Goal: Information Seeking & Learning: Learn about a topic

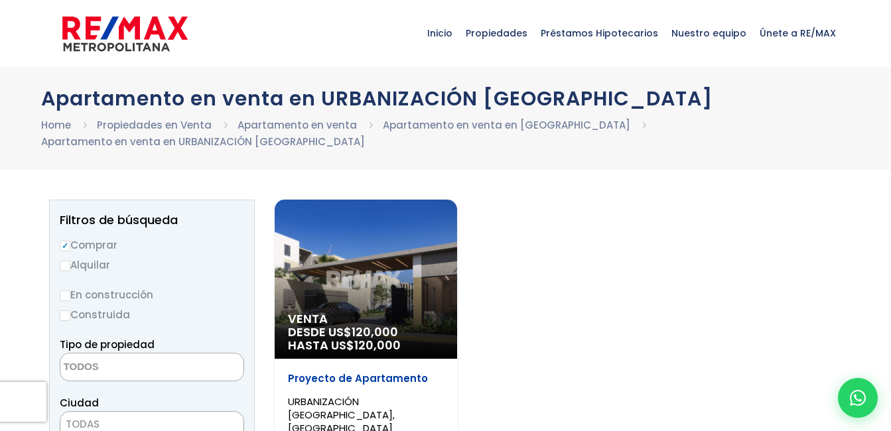
select select
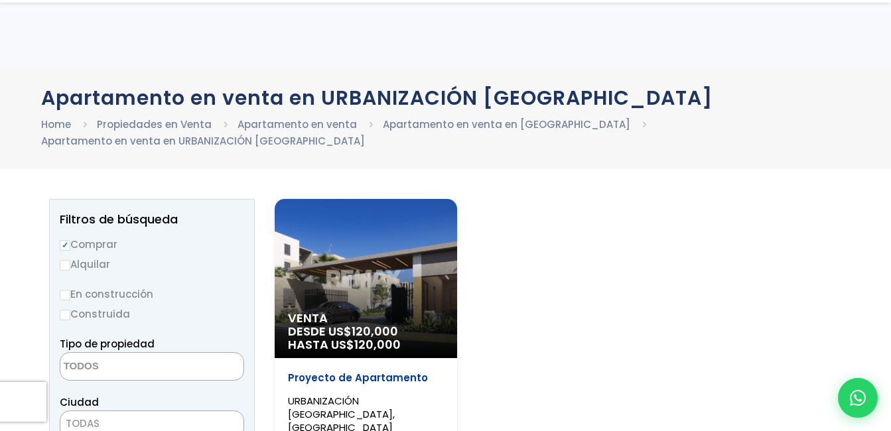
scroll to position [66, 0]
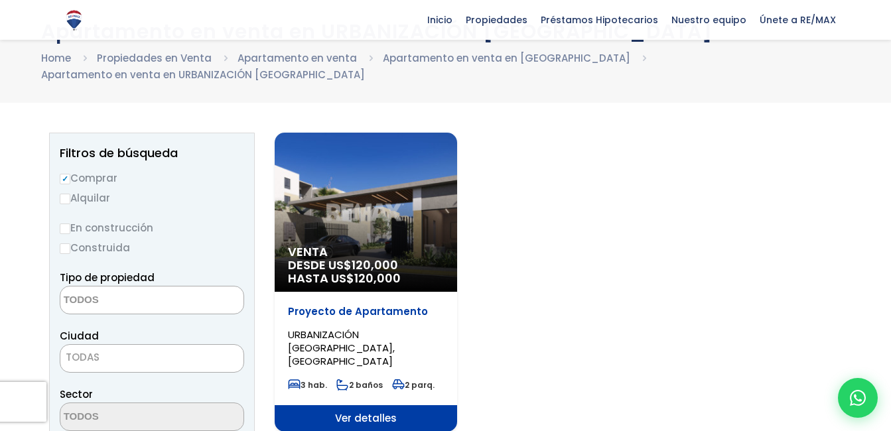
click at [339, 245] on span "Venta" at bounding box center [366, 251] width 156 height 13
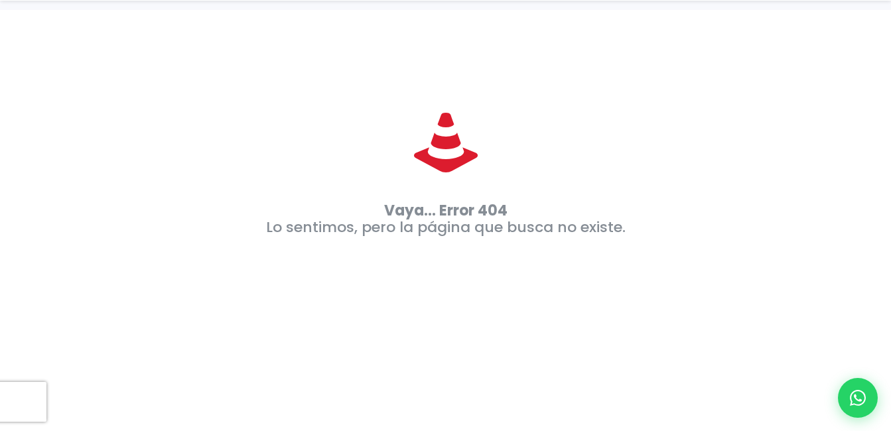
scroll to position [173, 0]
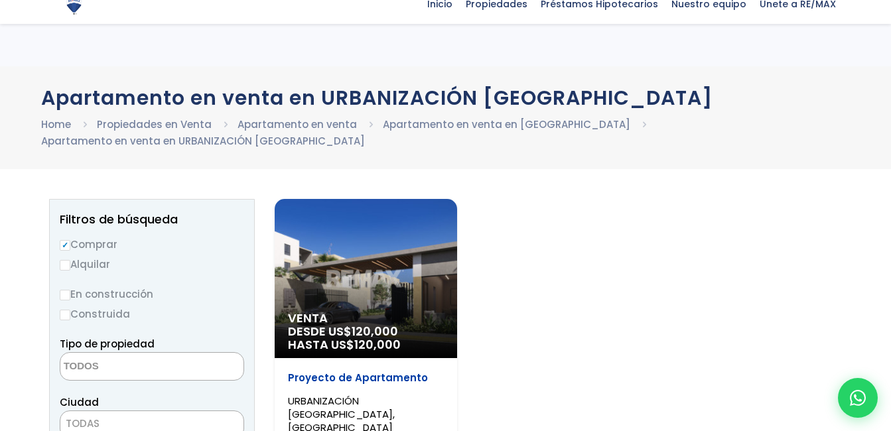
select select
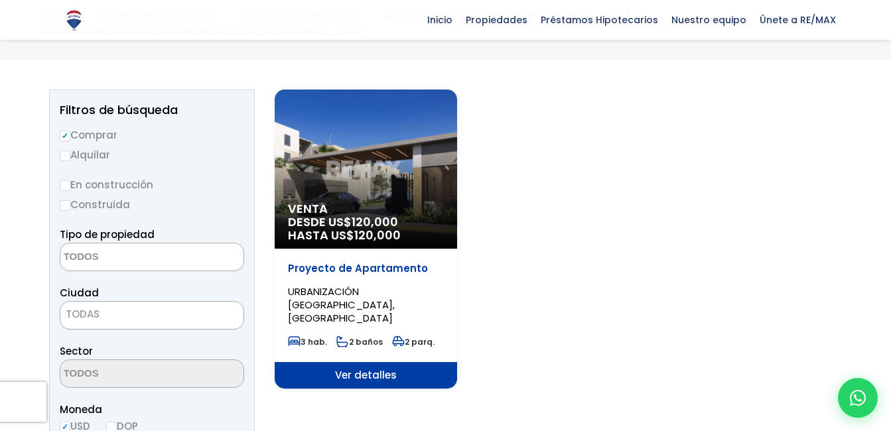
scroll to position [133, 0]
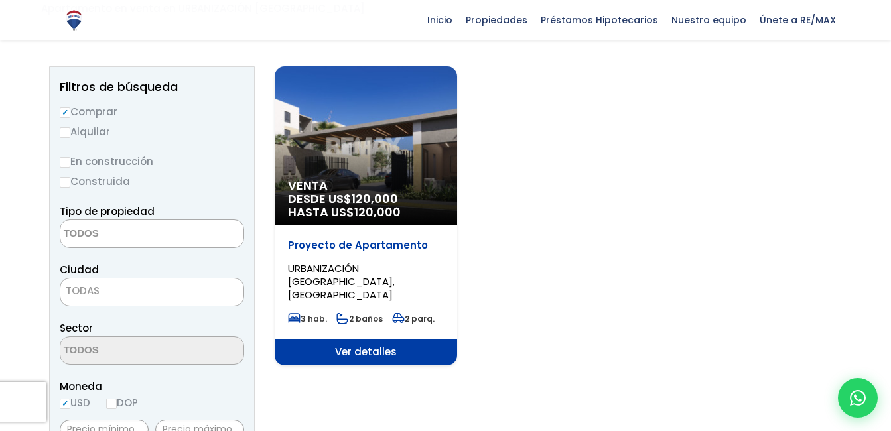
click at [370, 339] on span "Ver detalles" at bounding box center [366, 352] width 182 height 27
